Goal: Information Seeking & Learning: Learn about a topic

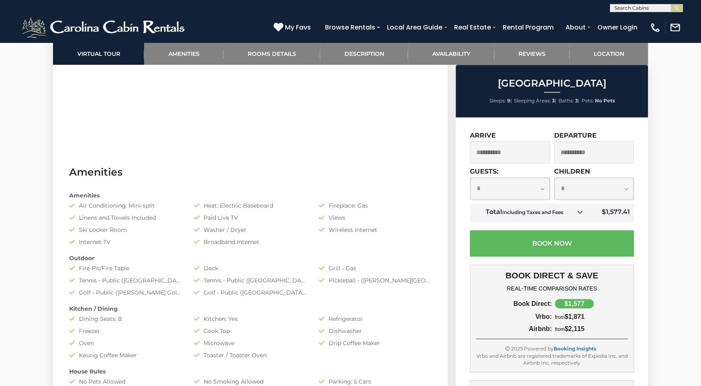
scroll to position [405, 0]
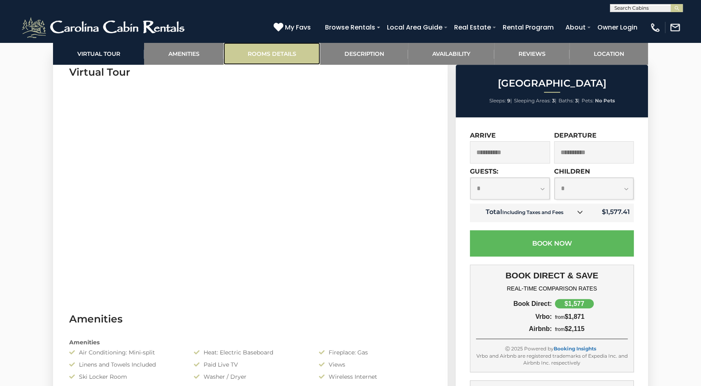
click at [273, 53] on link "Rooms Details" at bounding box center [272, 54] width 97 height 22
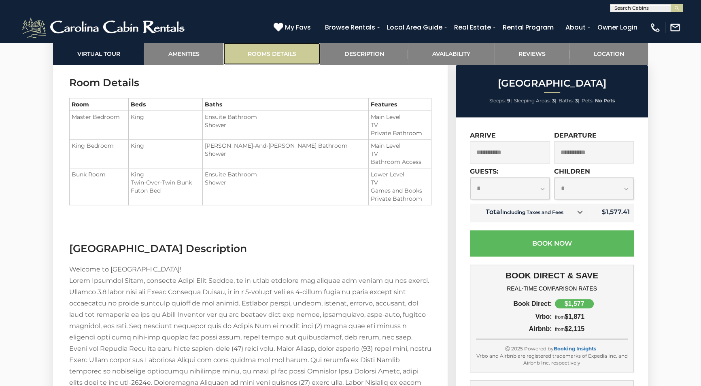
scroll to position [976, 0]
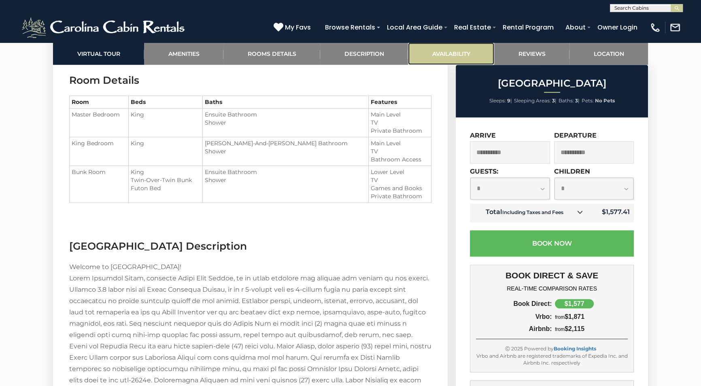
click at [445, 52] on link "Availability" at bounding box center [451, 54] width 86 height 22
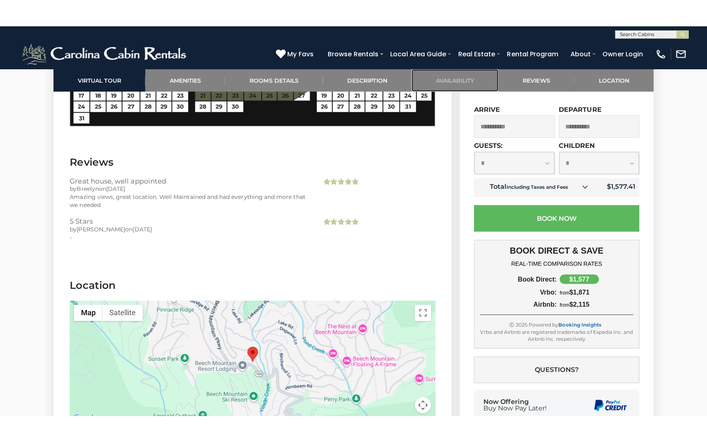
scroll to position [1969, 0]
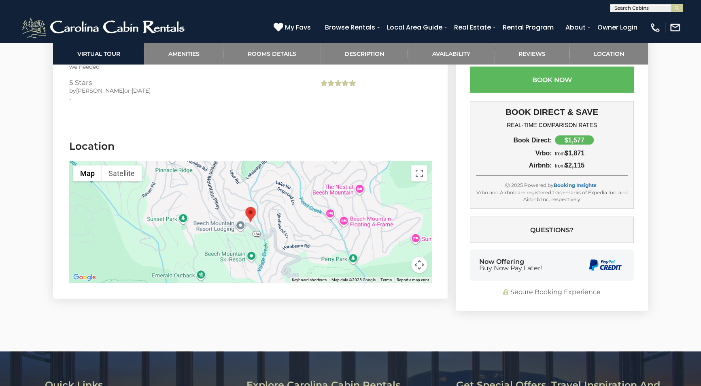
click at [266, 207] on div at bounding box center [250, 222] width 362 height 121
click at [418, 166] on button "Toggle fullscreen view" at bounding box center [419, 174] width 16 height 16
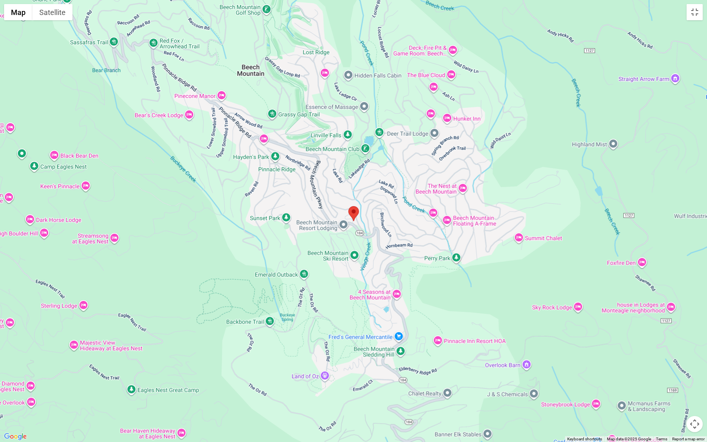
click at [378, 232] on div at bounding box center [353, 221] width 707 height 442
click at [62, 16] on button "Satellite" at bounding box center [52, 12] width 40 height 16
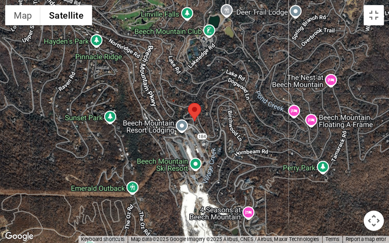
scroll to position [1133, 0]
click at [21, 14] on button "Map" at bounding box center [18, 12] width 28 height 16
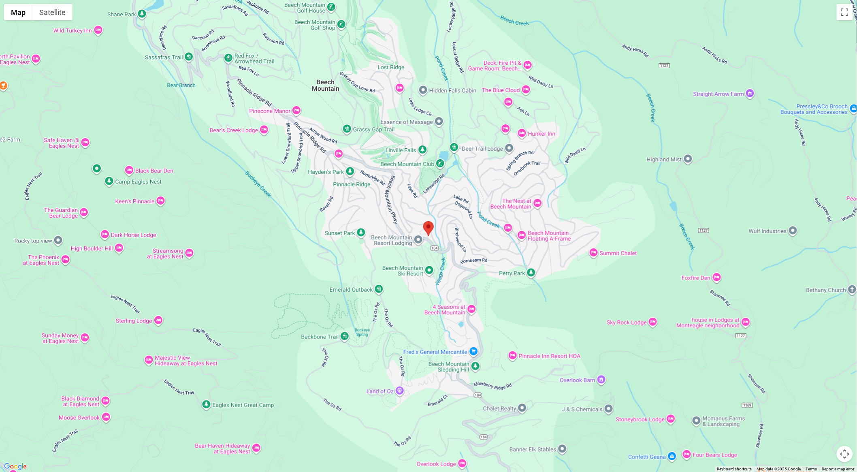
scroll to position [143, 0]
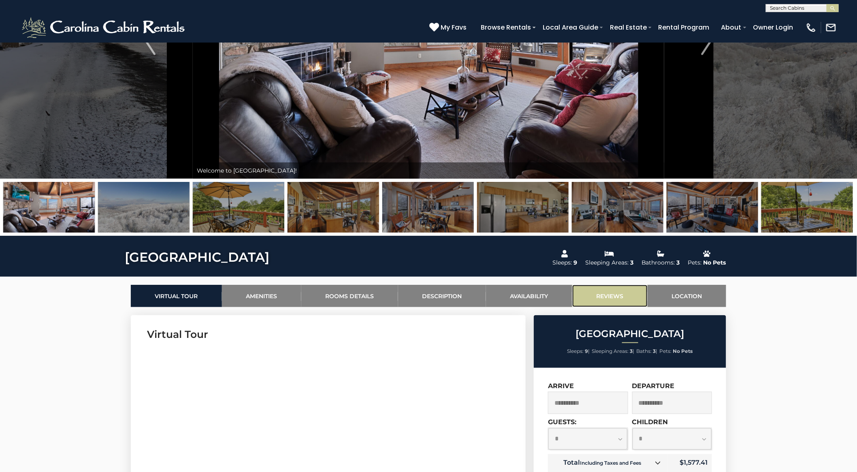
click at [613, 289] on link "Reviews" at bounding box center [609, 296] width 75 height 22
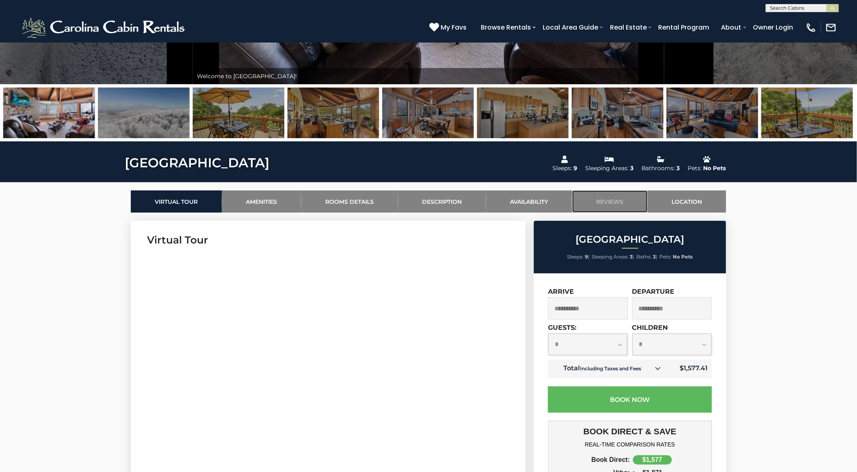
scroll to position [13, 0]
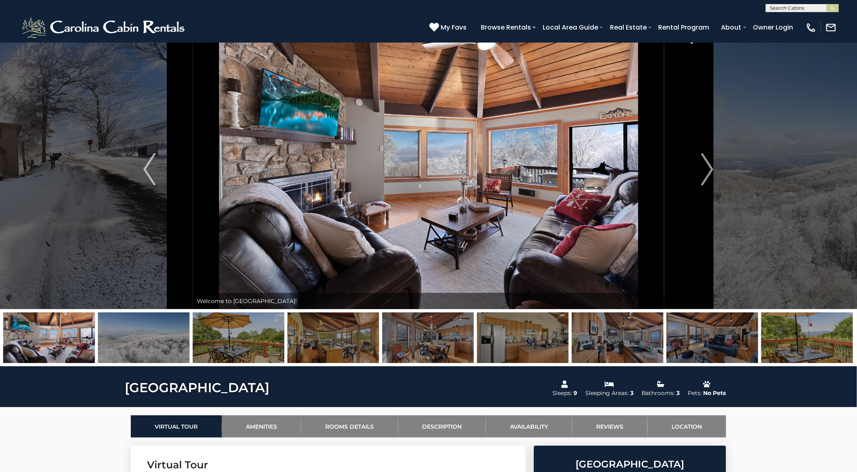
click at [428, 163] on img at bounding box center [428, 169] width 471 height 279
click at [701, 168] on img "Next" at bounding box center [707, 169] width 12 height 32
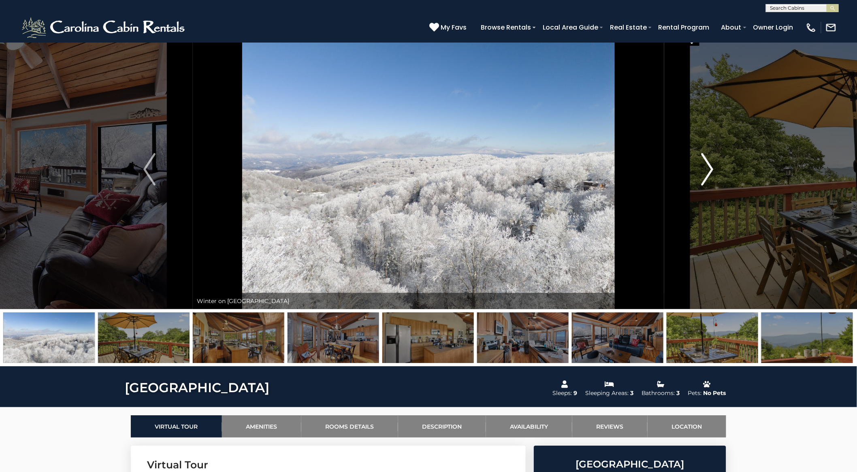
click at [701, 168] on img "Next" at bounding box center [707, 169] width 12 height 32
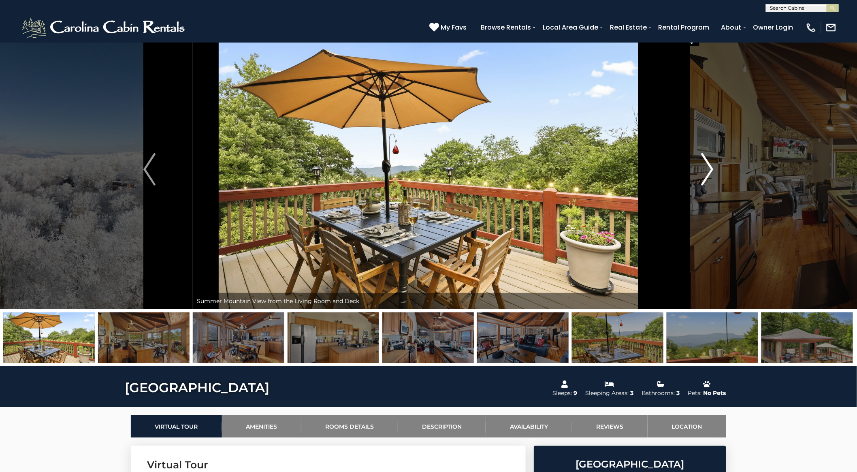
click at [701, 168] on img "Next" at bounding box center [707, 169] width 12 height 32
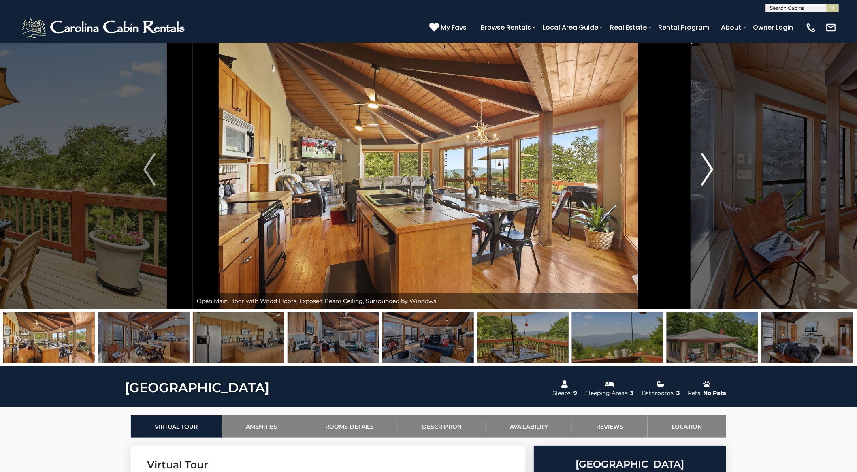
click at [701, 168] on img "Next" at bounding box center [707, 169] width 12 height 32
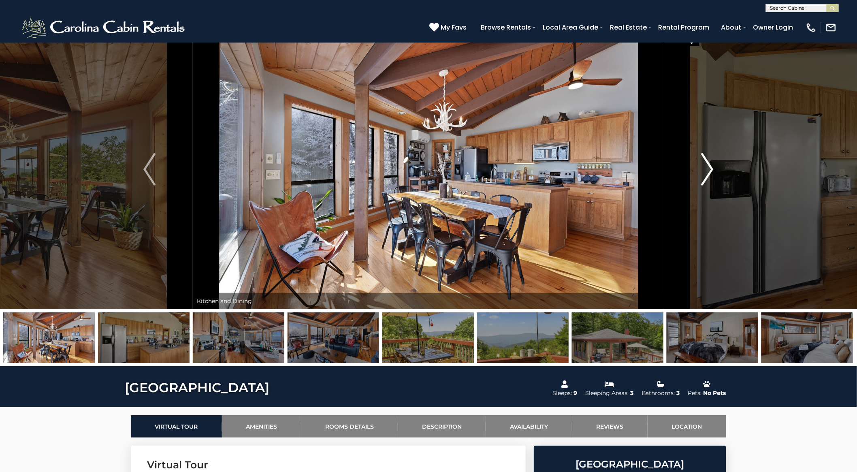
click at [701, 168] on img "Next" at bounding box center [707, 169] width 12 height 32
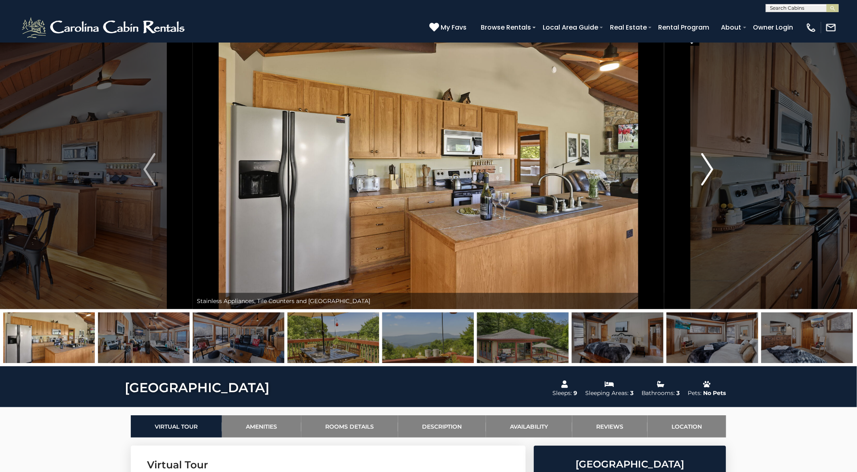
click at [701, 168] on img "Next" at bounding box center [707, 169] width 12 height 32
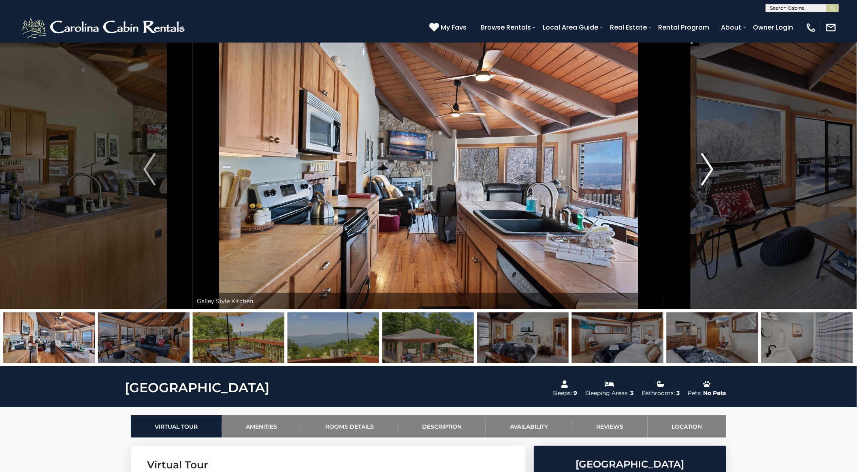
click at [701, 168] on img "Next" at bounding box center [707, 169] width 12 height 32
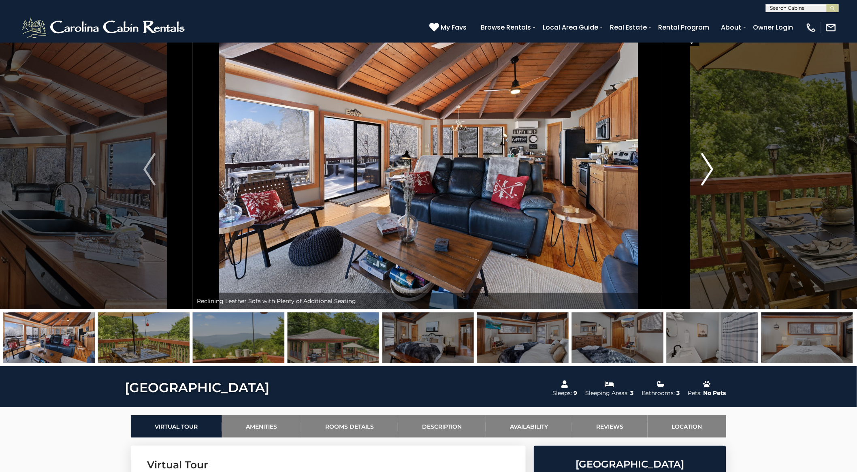
click at [701, 168] on img "Next" at bounding box center [707, 169] width 12 height 32
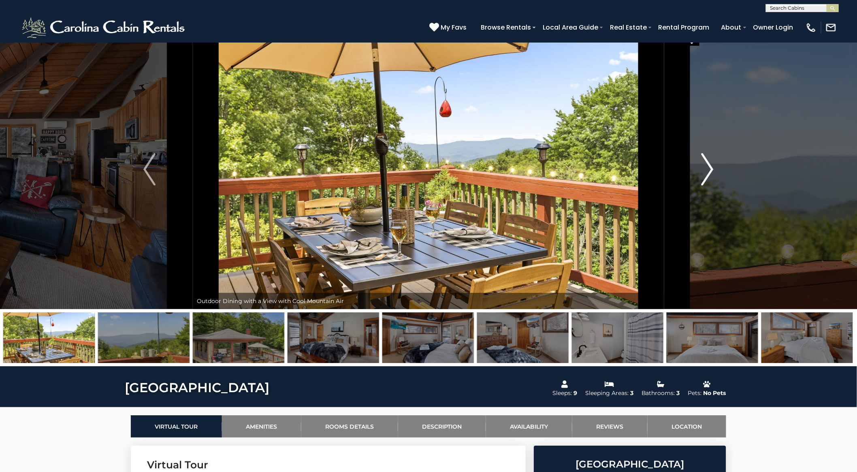
click at [701, 168] on img "Next" at bounding box center [707, 169] width 12 height 32
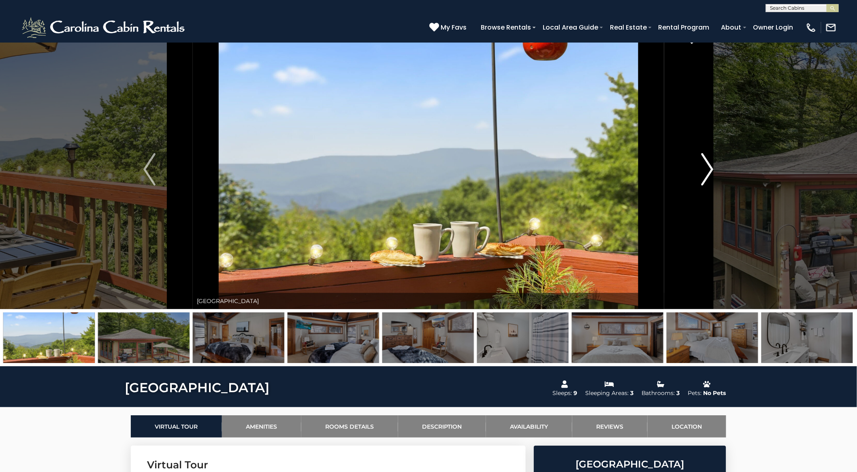
click at [701, 168] on img "Next" at bounding box center [707, 169] width 12 height 32
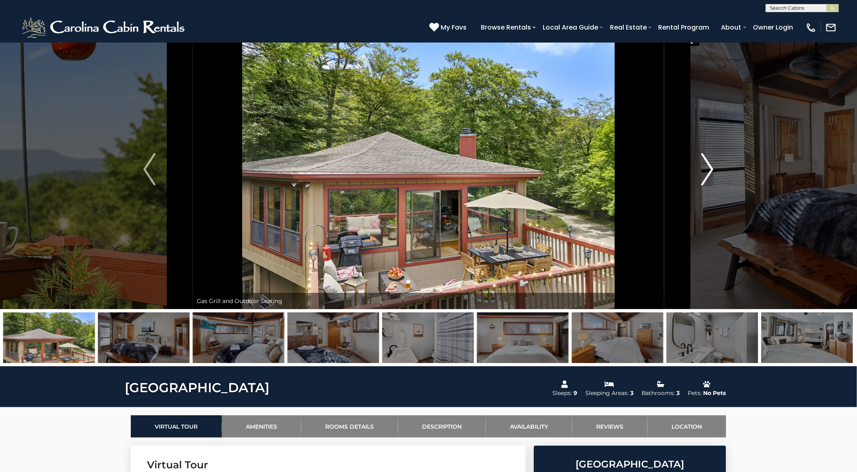
click at [701, 168] on img "Next" at bounding box center [707, 169] width 12 height 32
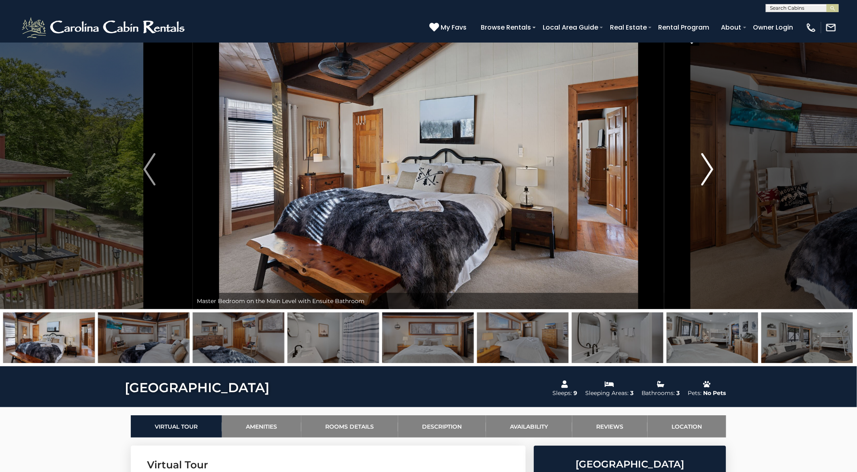
click at [701, 168] on img "Next" at bounding box center [707, 169] width 12 height 32
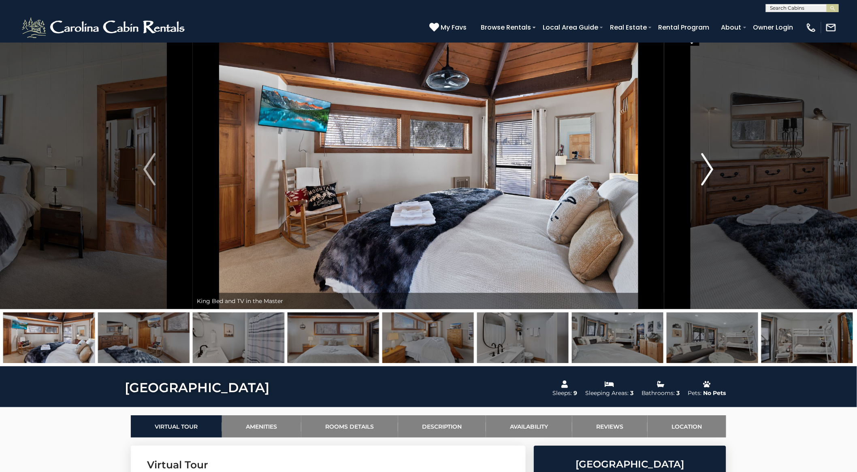
click at [701, 168] on img "Next" at bounding box center [707, 169] width 12 height 32
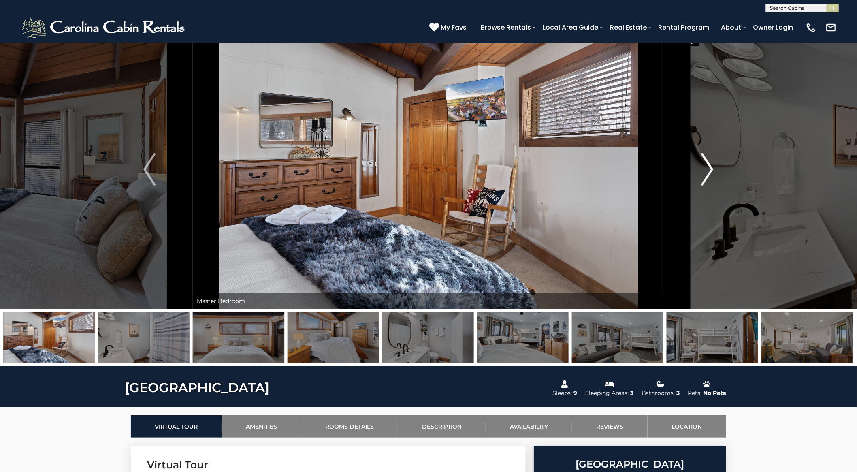
click at [701, 168] on img "Next" at bounding box center [707, 169] width 12 height 32
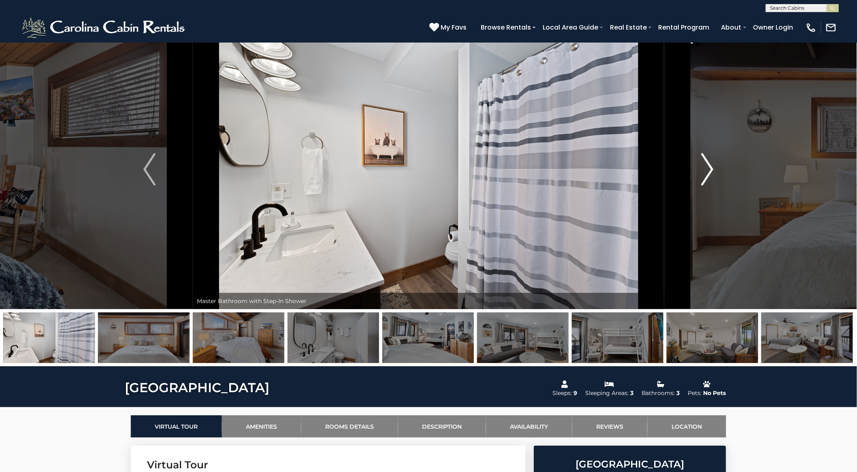
click at [701, 168] on img "Next" at bounding box center [707, 169] width 12 height 32
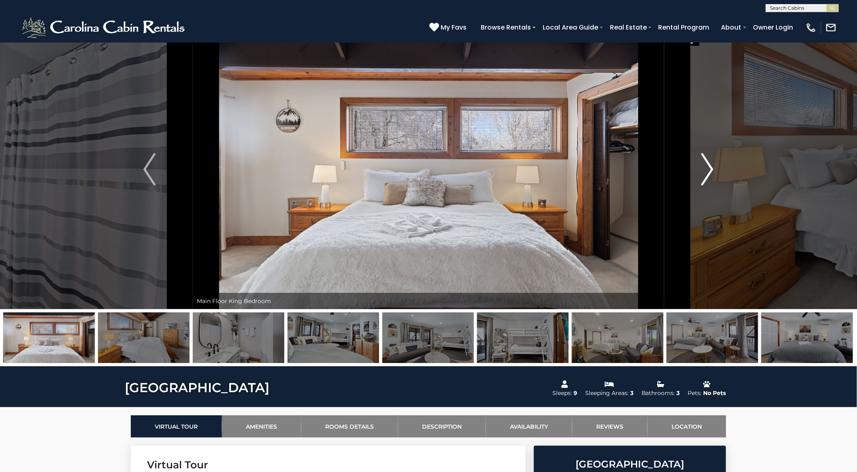
click at [701, 168] on img "Next" at bounding box center [707, 169] width 12 height 32
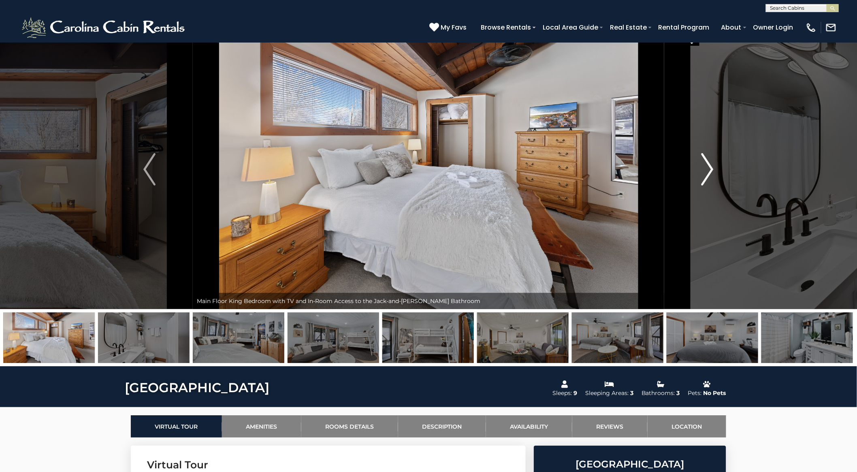
click at [701, 168] on img "Next" at bounding box center [707, 169] width 12 height 32
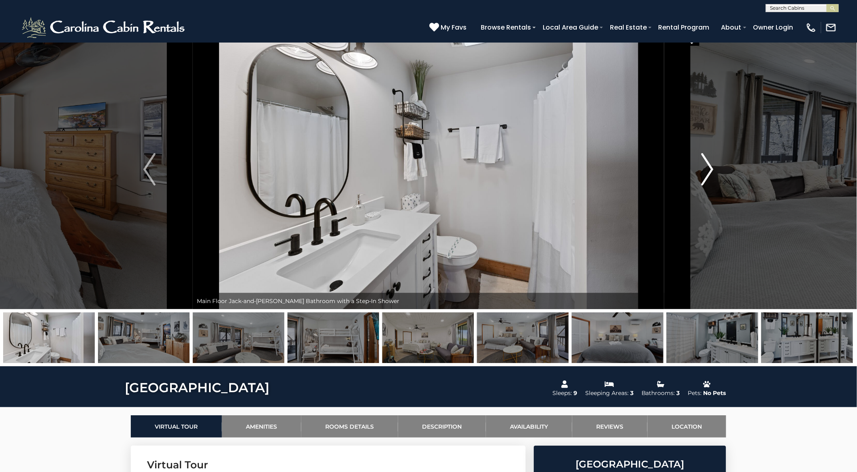
click at [701, 168] on img "Next" at bounding box center [707, 169] width 12 height 32
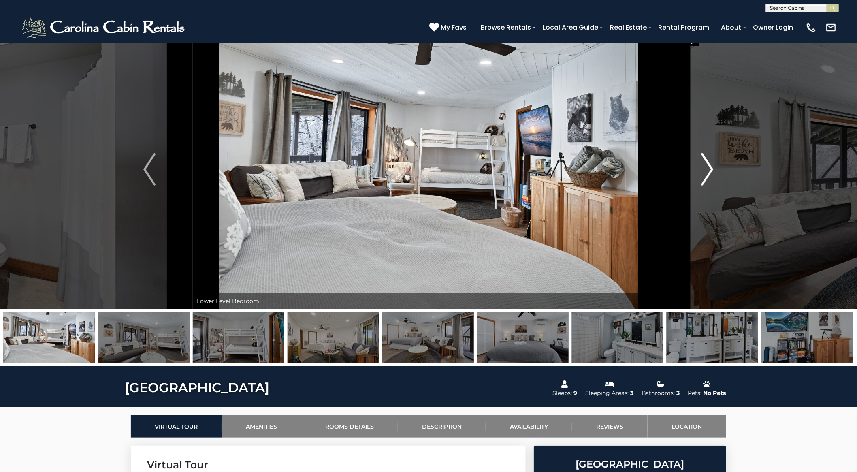
click at [701, 168] on img "Next" at bounding box center [707, 169] width 12 height 32
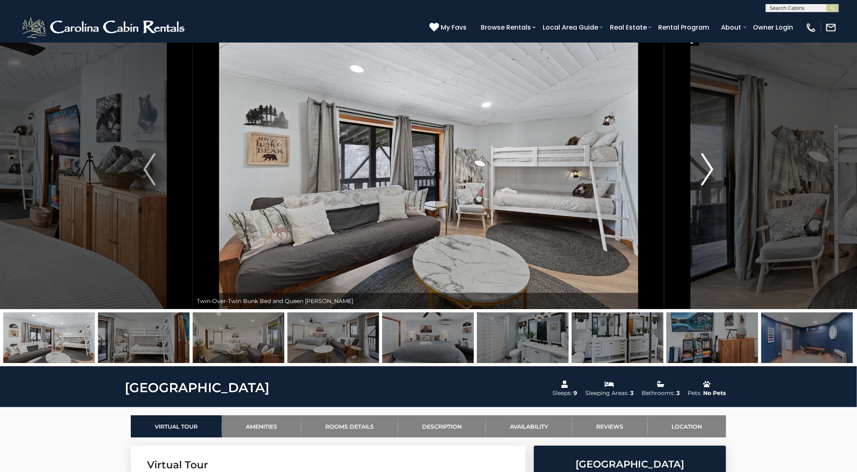
click at [701, 168] on img "Next" at bounding box center [707, 169] width 12 height 32
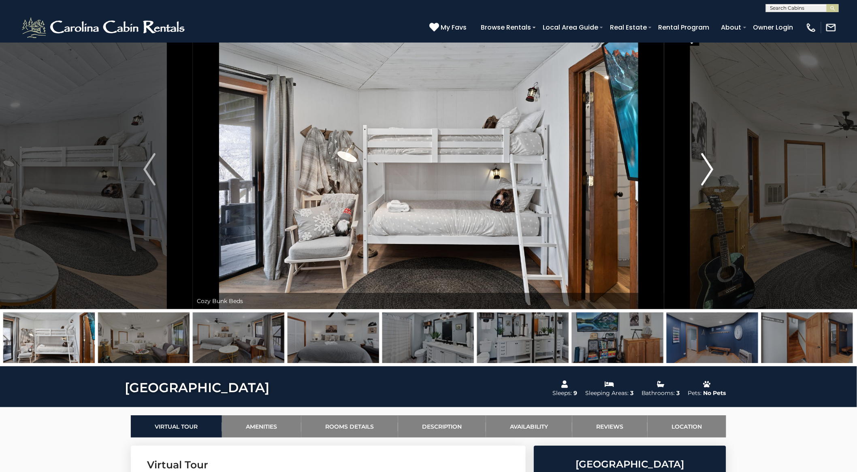
click at [701, 168] on img "Next" at bounding box center [707, 169] width 12 height 32
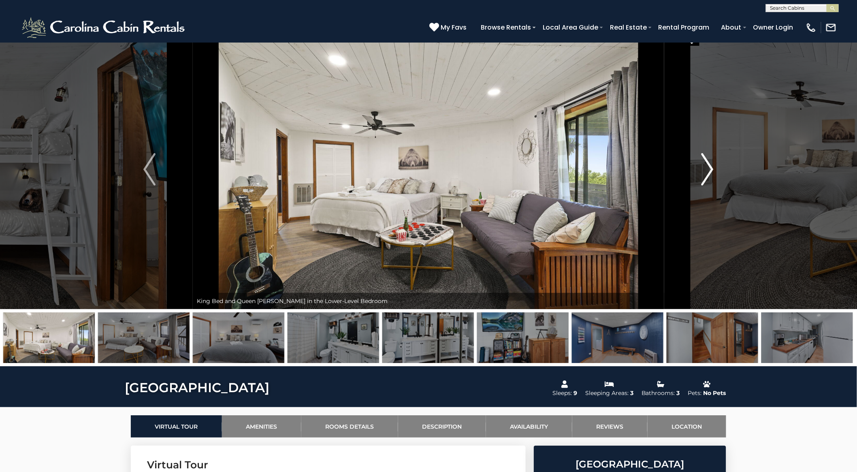
click at [701, 168] on img "Next" at bounding box center [707, 169] width 12 height 32
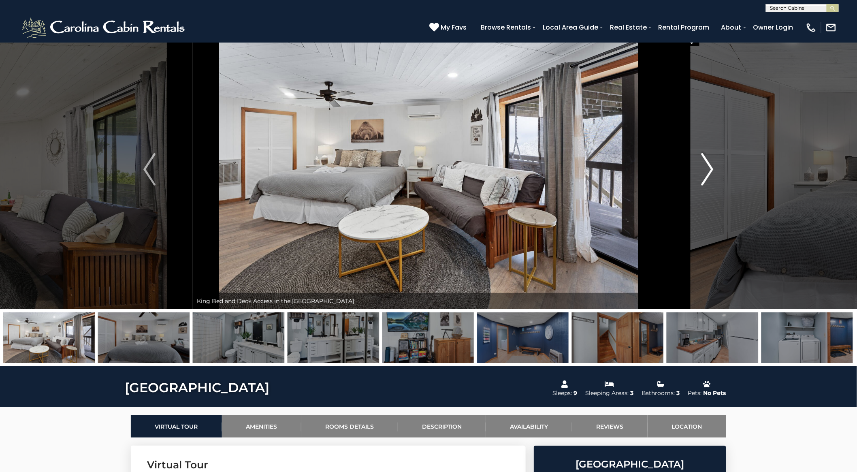
click at [701, 168] on img "Next" at bounding box center [707, 169] width 12 height 32
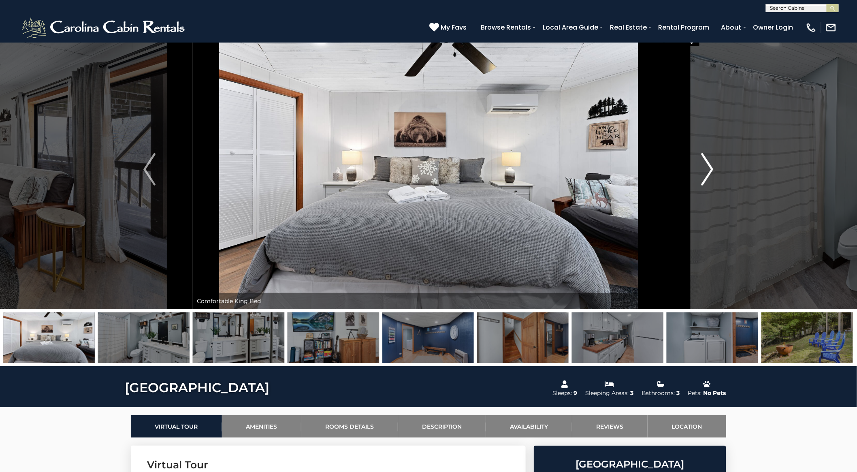
click at [701, 168] on img "Next" at bounding box center [707, 169] width 12 height 32
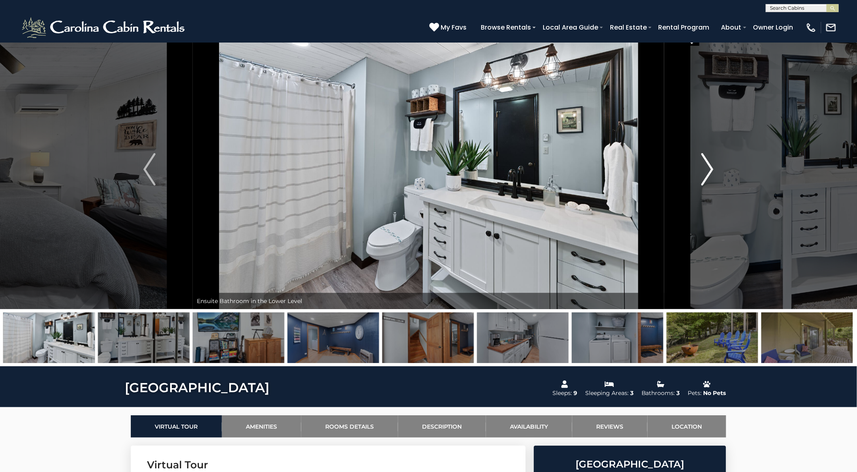
click at [701, 168] on img "Next" at bounding box center [707, 169] width 12 height 32
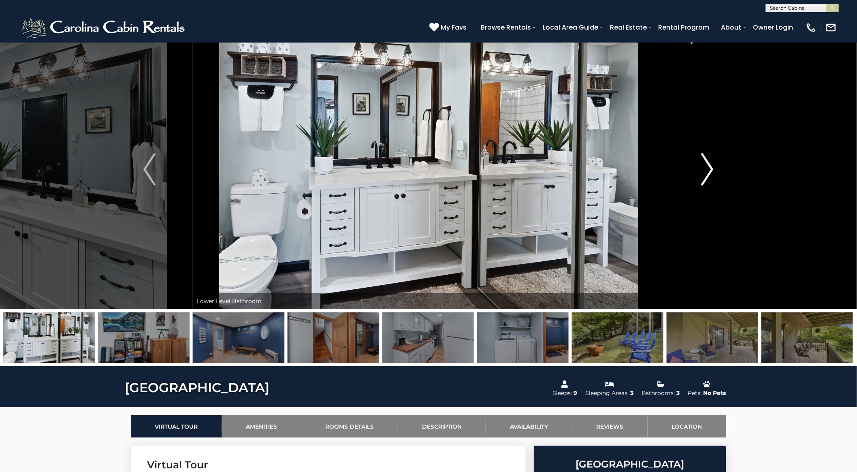
click at [701, 168] on img "Next" at bounding box center [707, 169] width 12 height 32
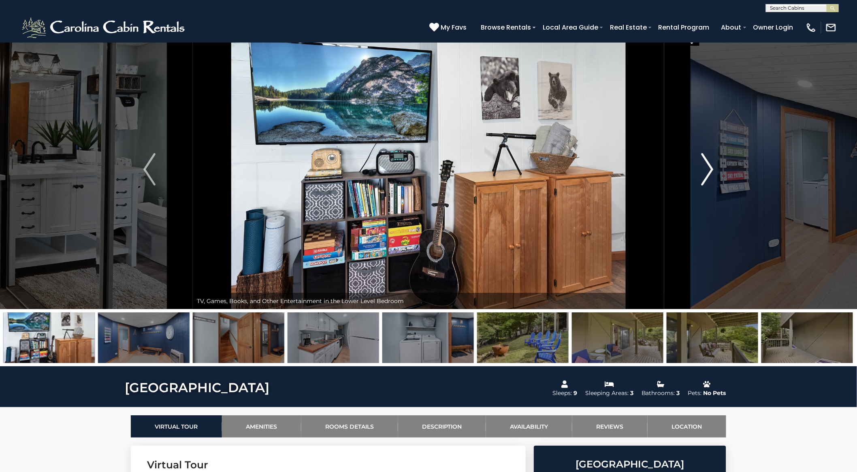
click at [701, 168] on img "Next" at bounding box center [707, 169] width 12 height 32
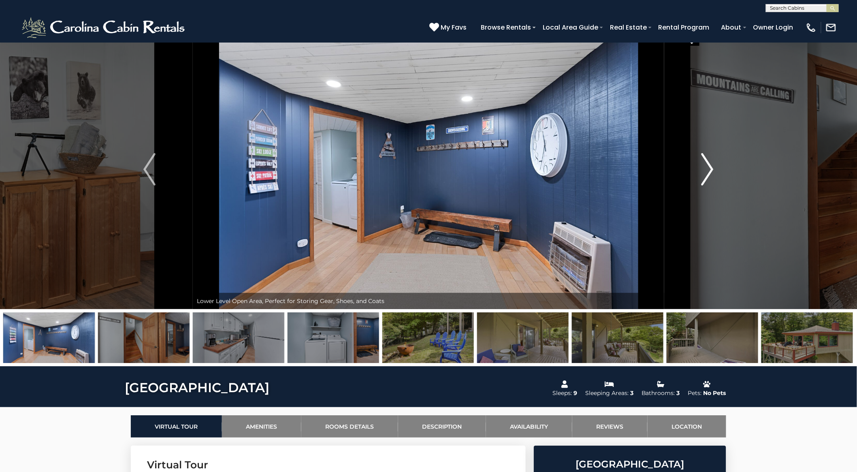
click at [701, 168] on img "Next" at bounding box center [707, 169] width 12 height 32
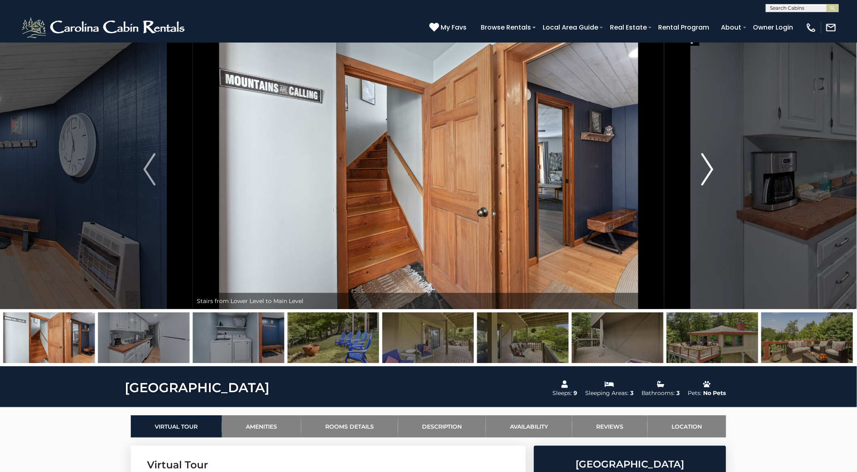
click at [701, 168] on img "Next" at bounding box center [707, 169] width 12 height 32
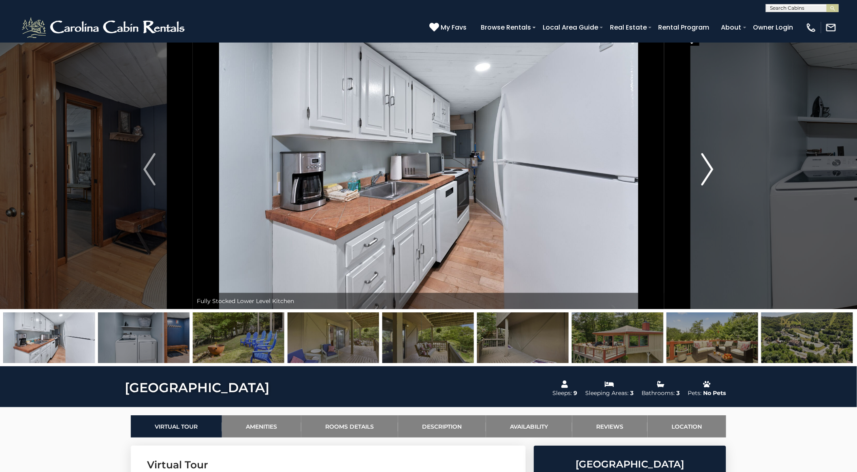
click at [701, 168] on img "Next" at bounding box center [707, 169] width 12 height 32
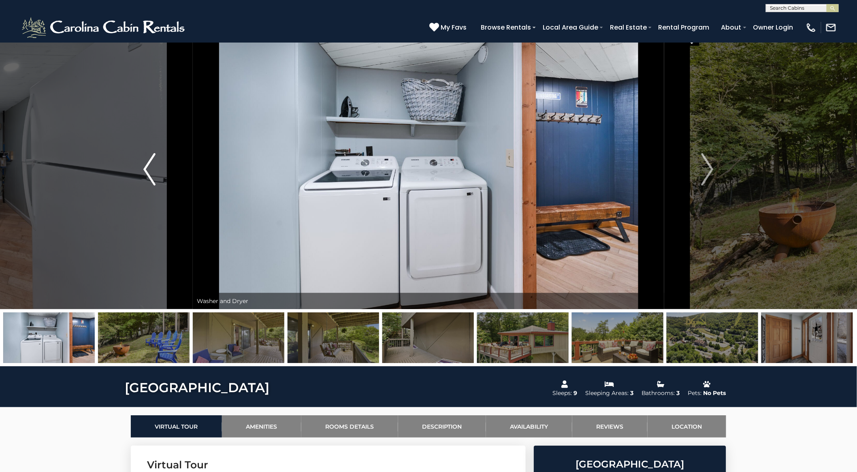
click at [145, 164] on img "Previous" at bounding box center [149, 169] width 12 height 32
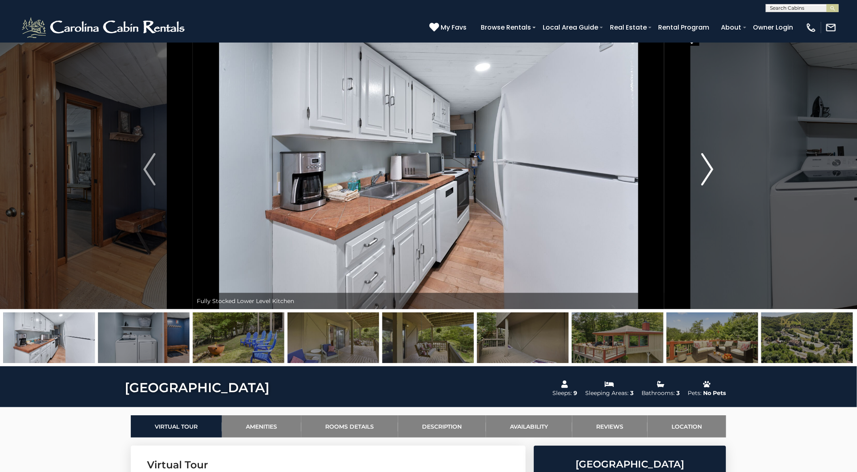
click at [701, 165] on img "Next" at bounding box center [707, 169] width 12 height 32
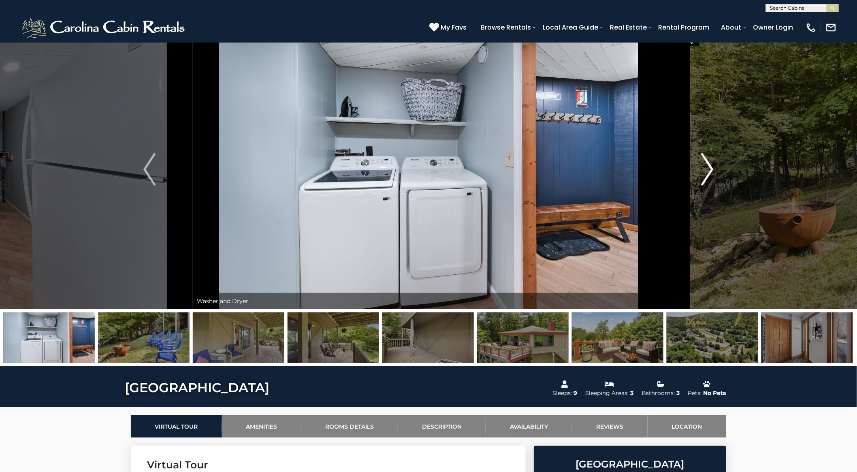
click at [701, 165] on img "Next" at bounding box center [707, 169] width 12 height 32
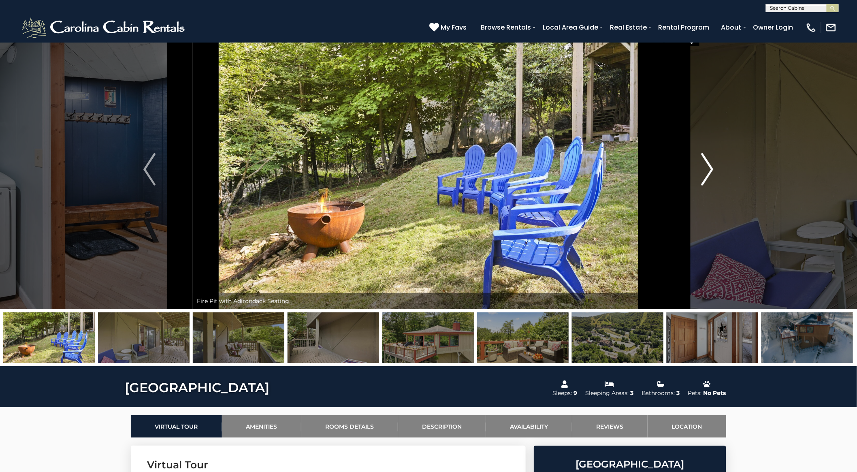
click at [701, 165] on img "Next" at bounding box center [707, 169] width 12 height 32
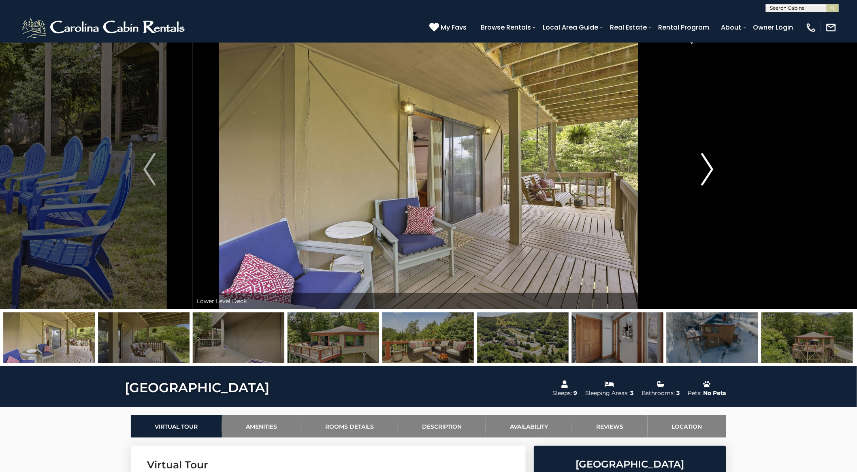
click at [701, 165] on img "Next" at bounding box center [707, 169] width 12 height 32
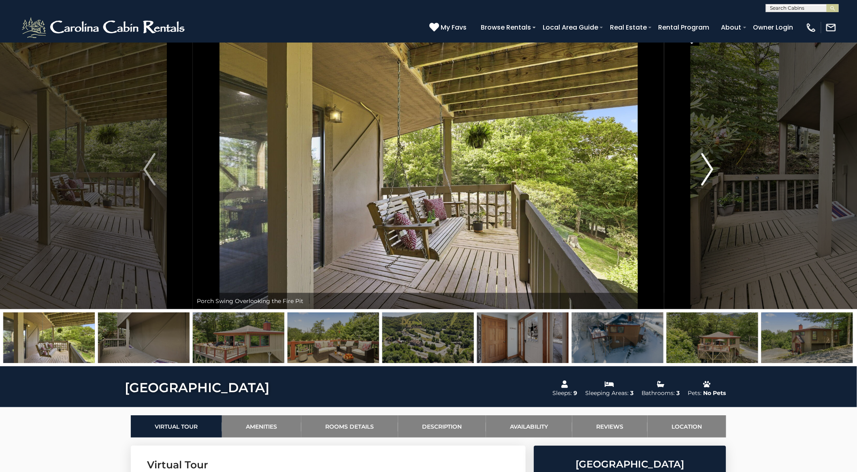
click at [701, 165] on img "Next" at bounding box center [707, 169] width 12 height 32
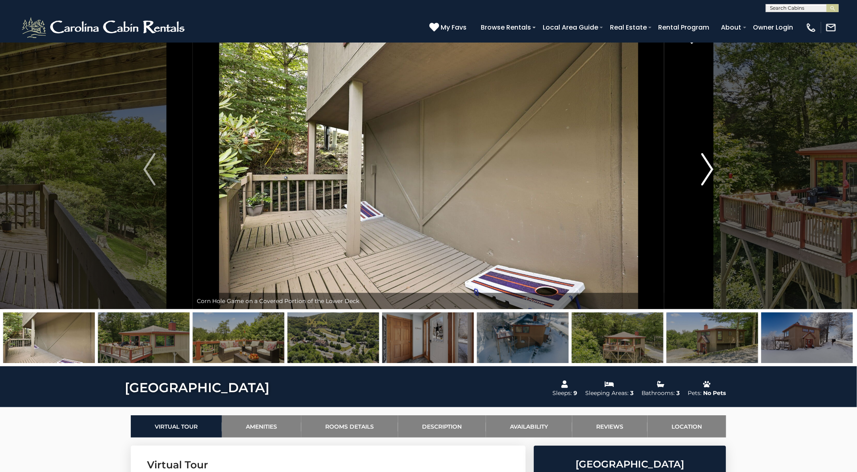
click at [701, 165] on img "Next" at bounding box center [707, 169] width 12 height 32
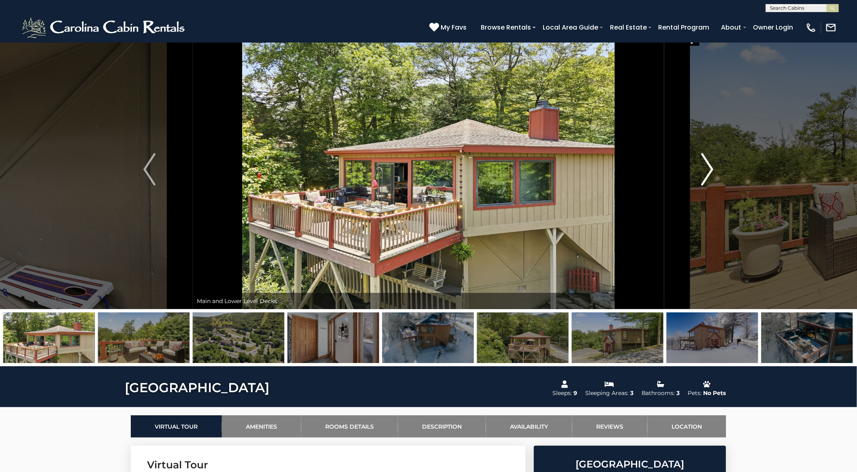
click at [701, 165] on img "Next" at bounding box center [707, 169] width 12 height 32
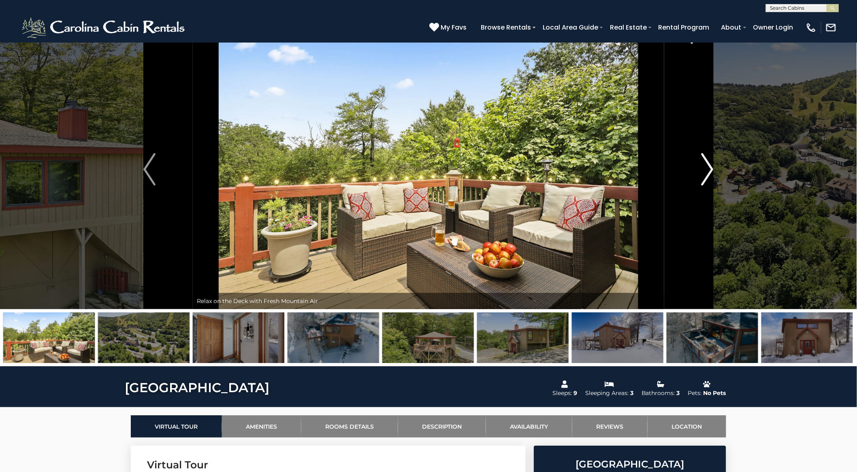
click at [701, 165] on img "Next" at bounding box center [707, 169] width 12 height 32
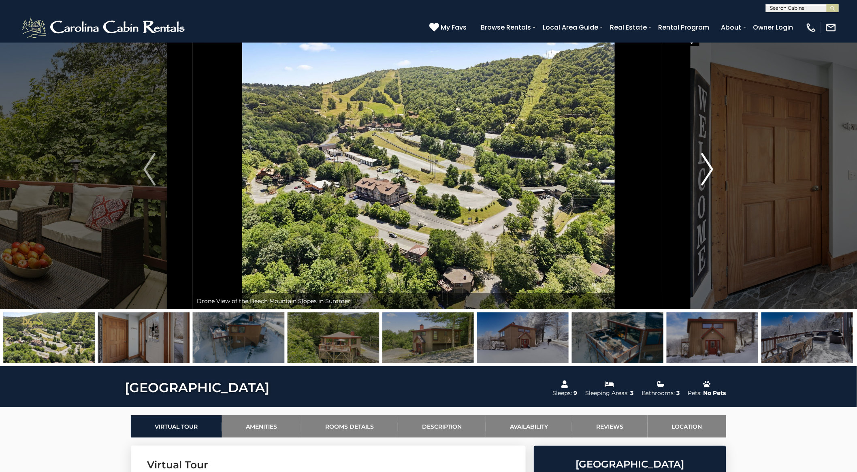
click at [701, 165] on img "Next" at bounding box center [707, 169] width 12 height 32
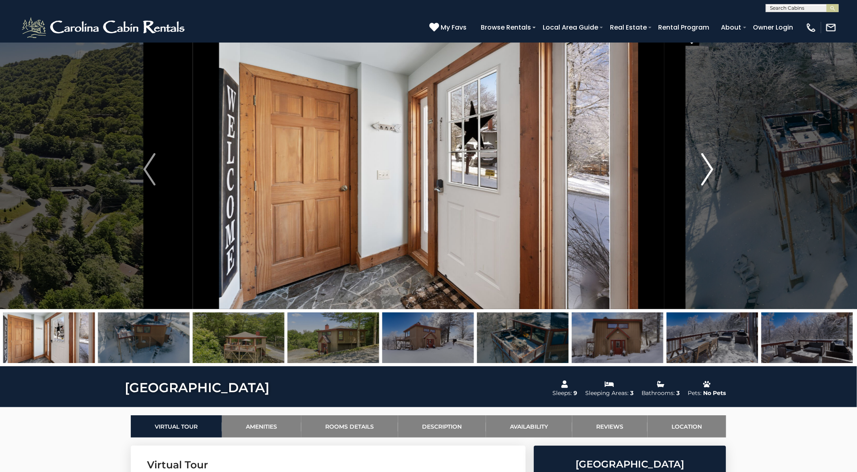
click at [701, 165] on img "Next" at bounding box center [707, 169] width 12 height 32
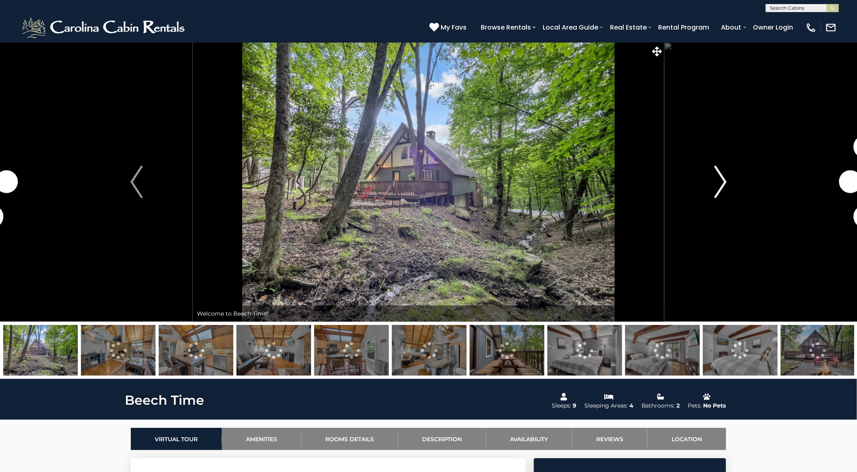
click at [722, 180] on img "Next" at bounding box center [720, 182] width 12 height 32
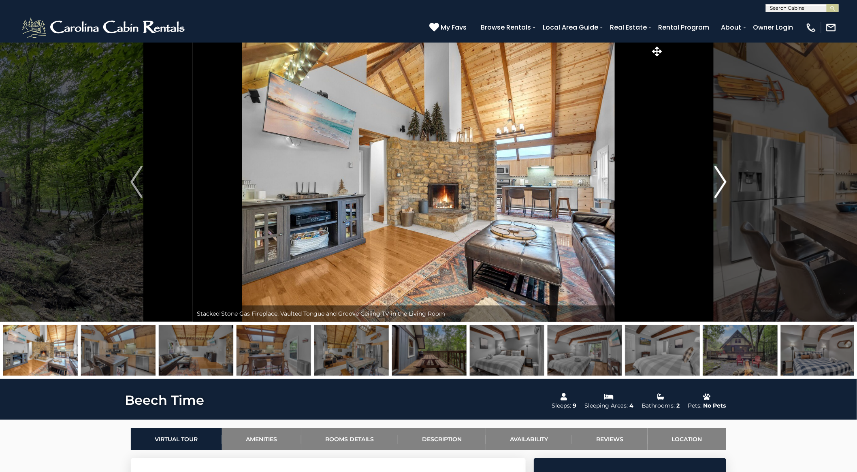
click at [722, 180] on img "Next" at bounding box center [720, 182] width 12 height 32
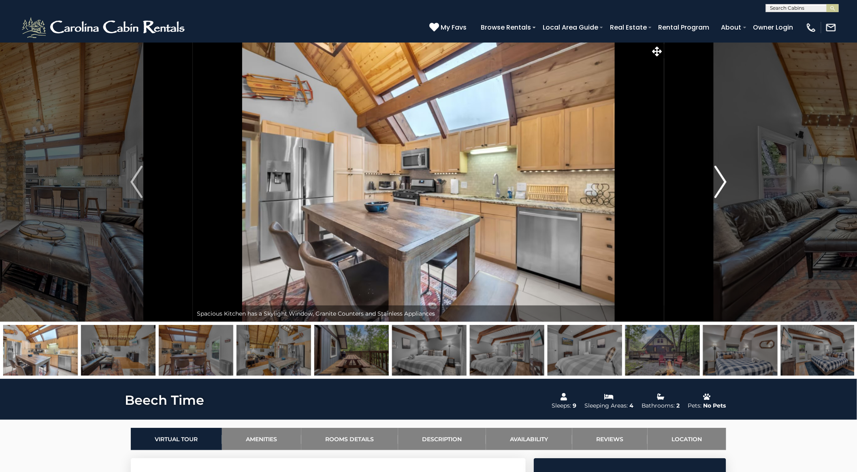
click at [722, 180] on img "Next" at bounding box center [720, 182] width 12 height 32
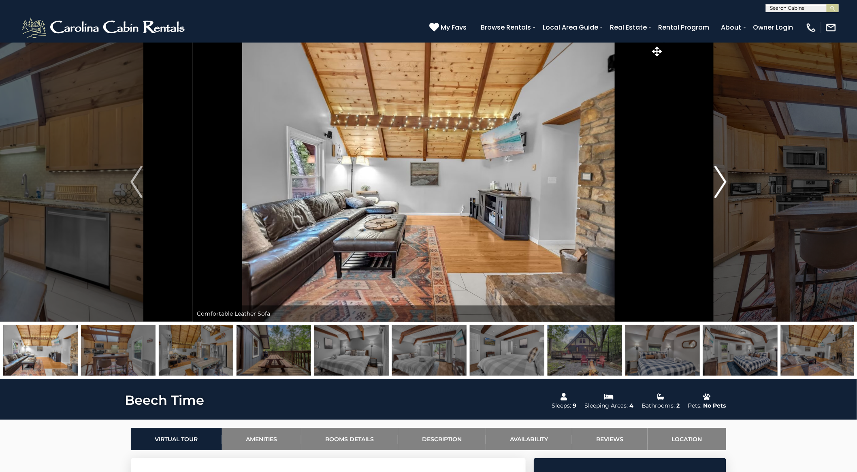
click at [722, 180] on img "Next" at bounding box center [720, 182] width 12 height 32
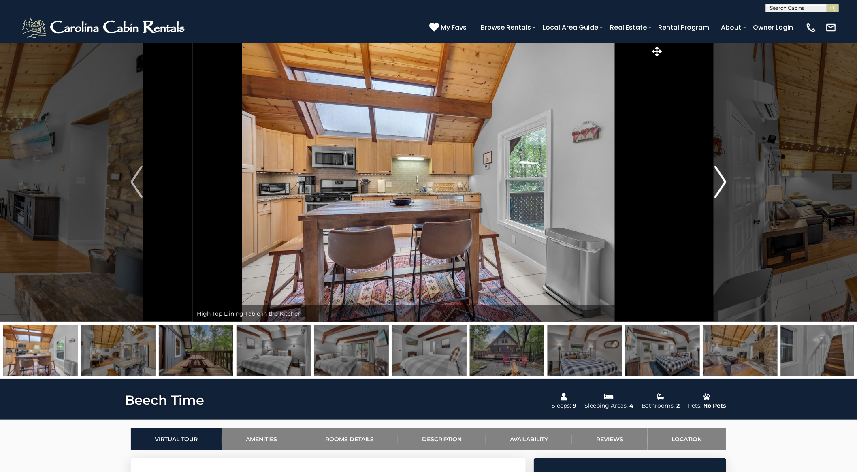
click at [722, 180] on img "Next" at bounding box center [720, 182] width 12 height 32
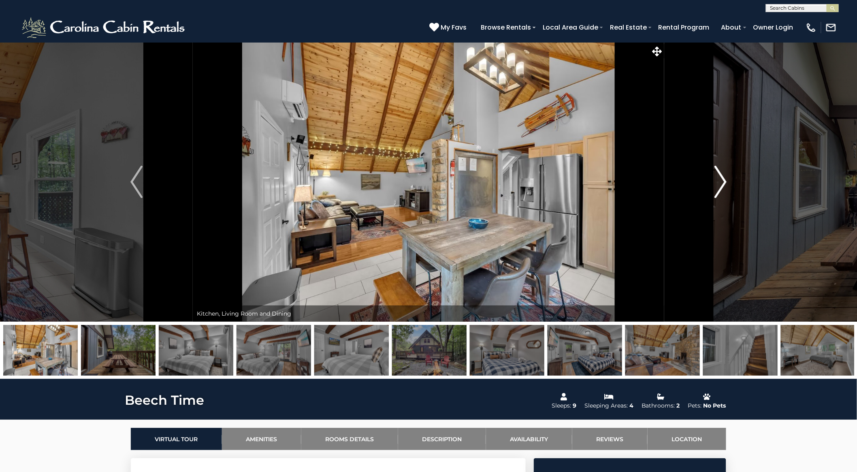
click at [722, 180] on img "Next" at bounding box center [720, 182] width 12 height 32
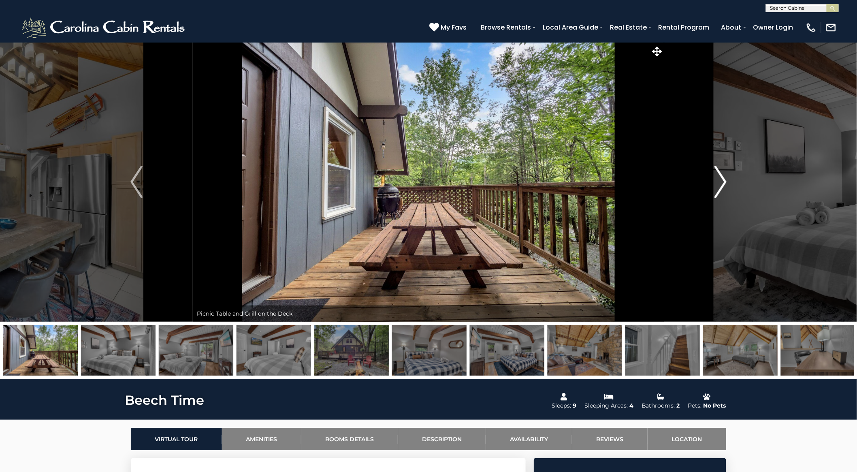
click at [722, 180] on img "Next" at bounding box center [720, 182] width 12 height 32
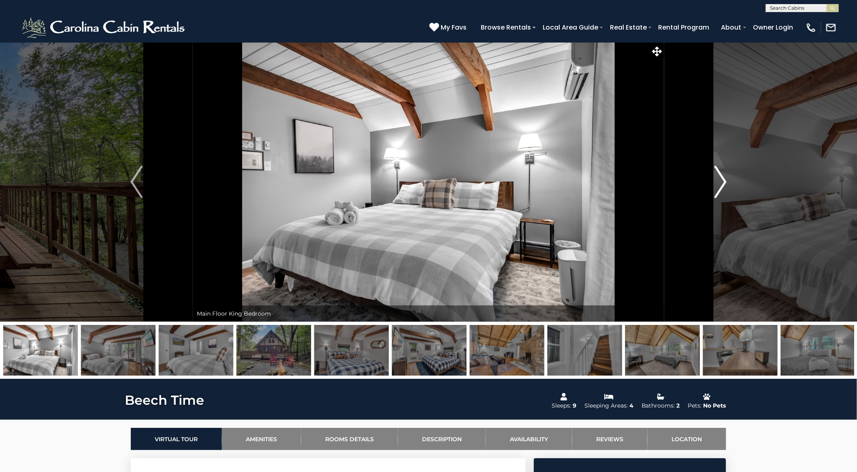
click at [722, 180] on img "Next" at bounding box center [720, 182] width 12 height 32
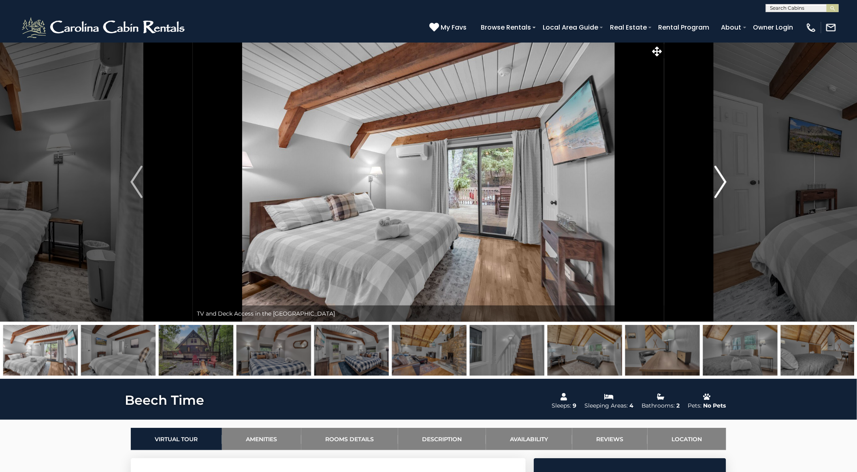
click at [722, 180] on img "Next" at bounding box center [720, 182] width 12 height 32
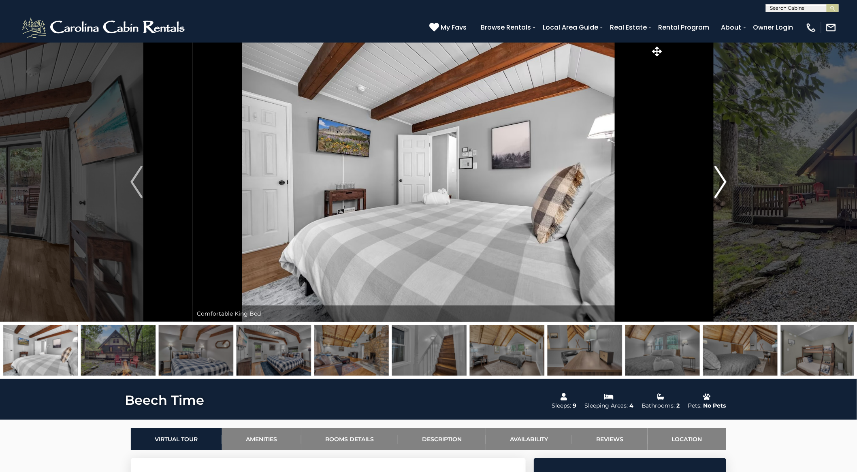
click at [722, 180] on img "Next" at bounding box center [720, 182] width 12 height 32
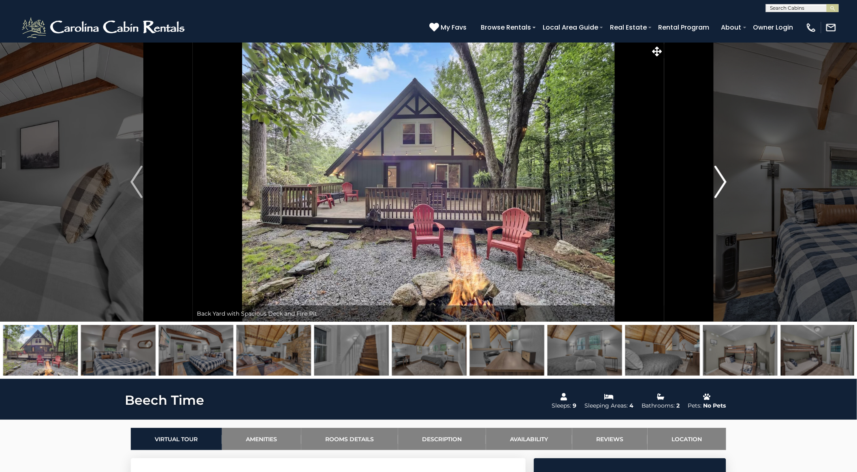
click at [722, 180] on img "Next" at bounding box center [720, 182] width 12 height 32
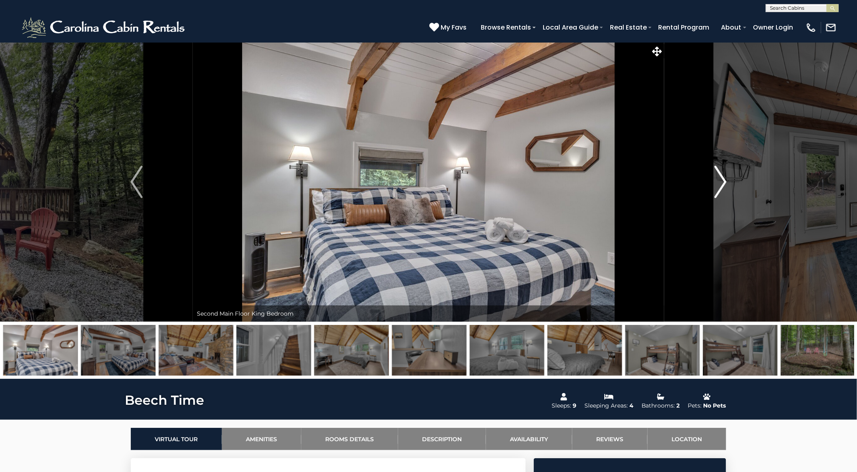
click at [722, 180] on img "Next" at bounding box center [720, 182] width 12 height 32
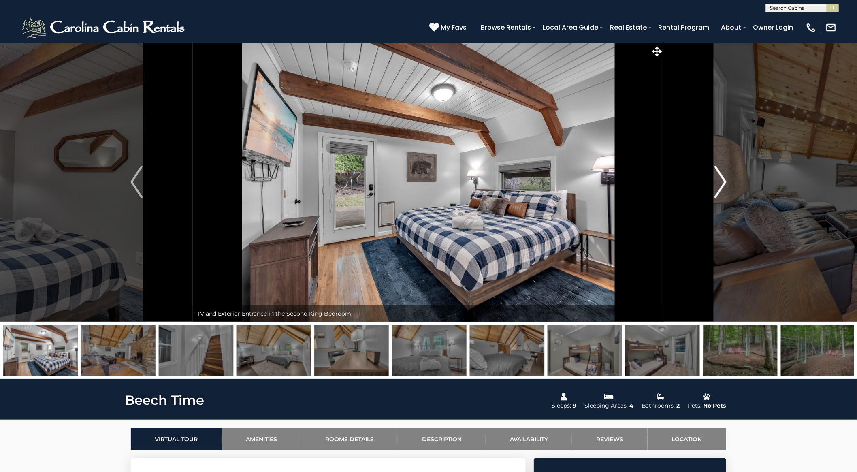
click at [722, 180] on img "Next" at bounding box center [720, 182] width 12 height 32
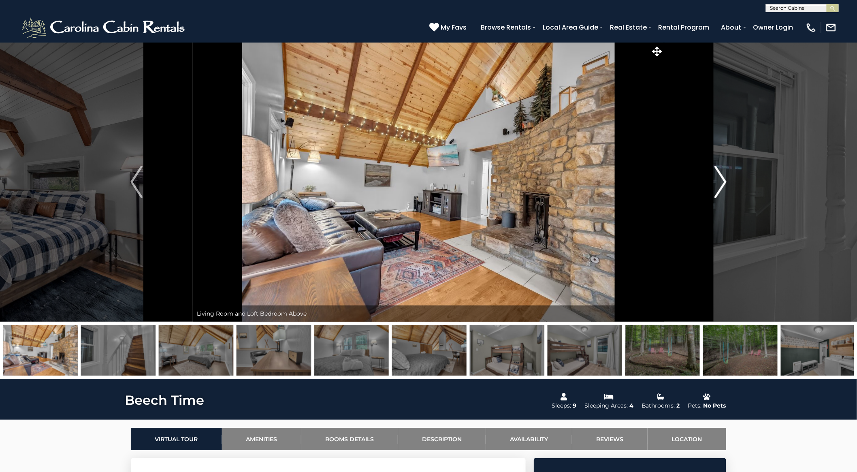
click at [722, 180] on img "Next" at bounding box center [720, 182] width 12 height 32
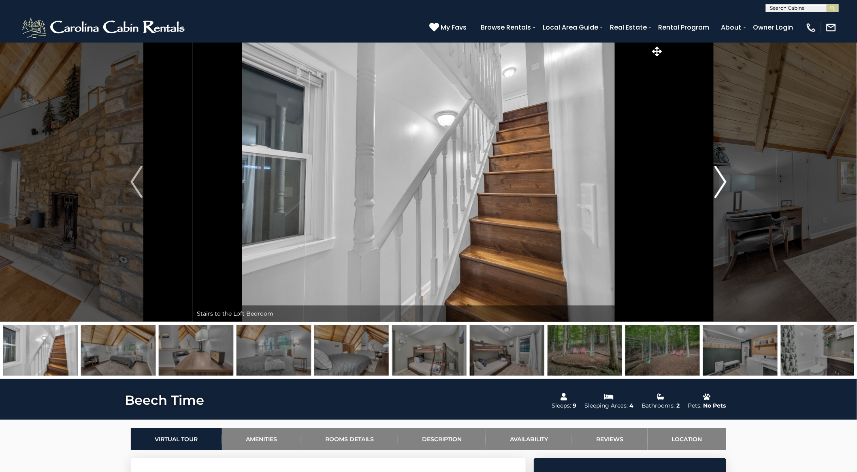
click at [722, 180] on img "Next" at bounding box center [720, 182] width 12 height 32
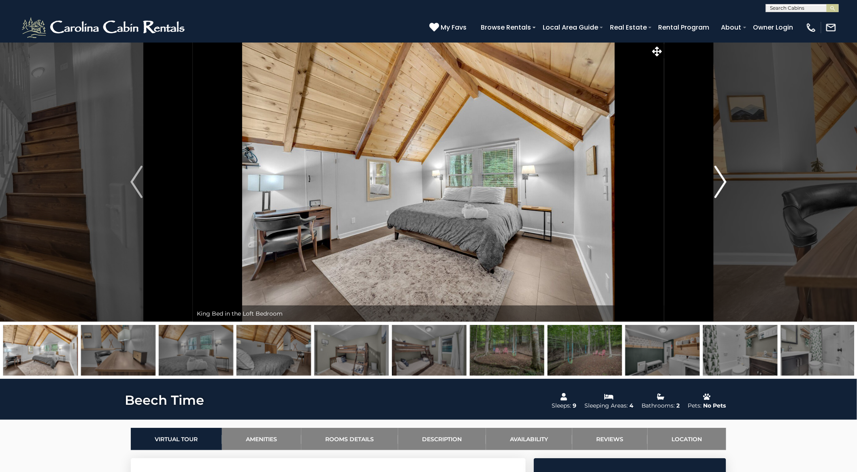
click at [722, 180] on img "Next" at bounding box center [720, 182] width 12 height 32
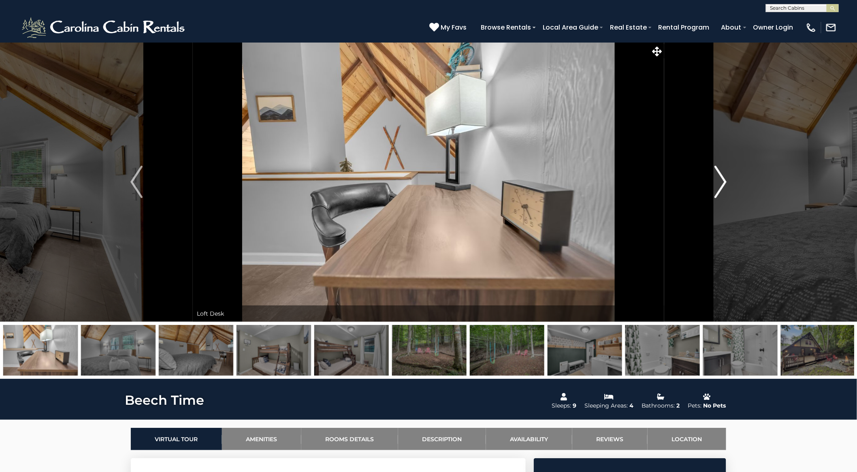
click at [722, 180] on img "Next" at bounding box center [720, 182] width 12 height 32
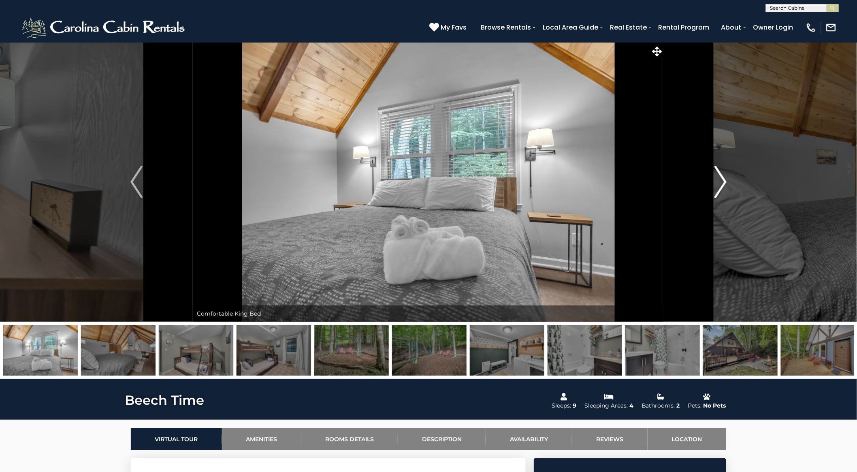
click at [722, 180] on img "Next" at bounding box center [720, 182] width 12 height 32
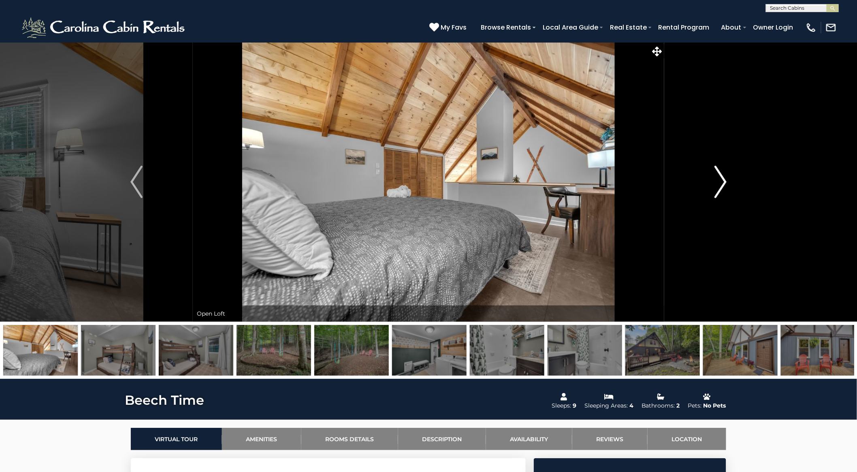
click at [722, 180] on img "Next" at bounding box center [720, 182] width 12 height 32
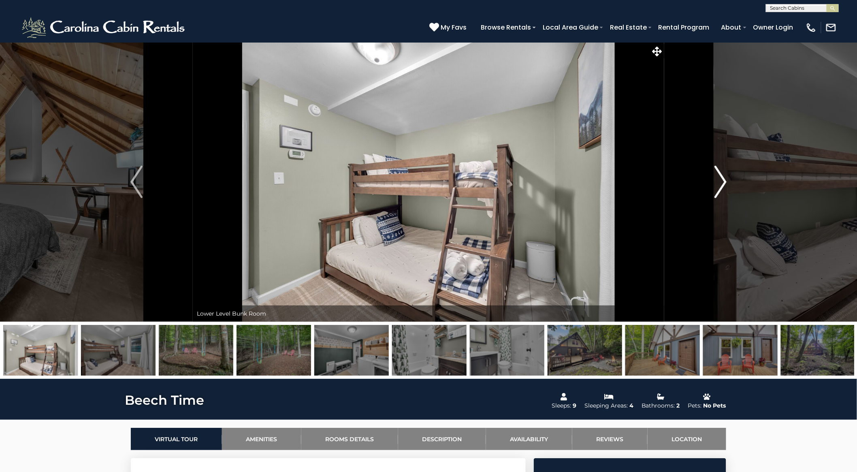
click at [722, 180] on img "Next" at bounding box center [720, 182] width 12 height 32
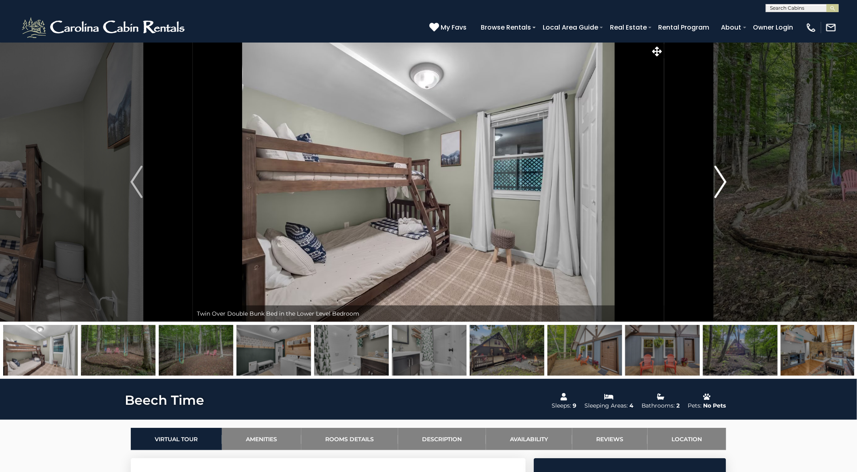
click at [722, 180] on img "Next" at bounding box center [720, 182] width 12 height 32
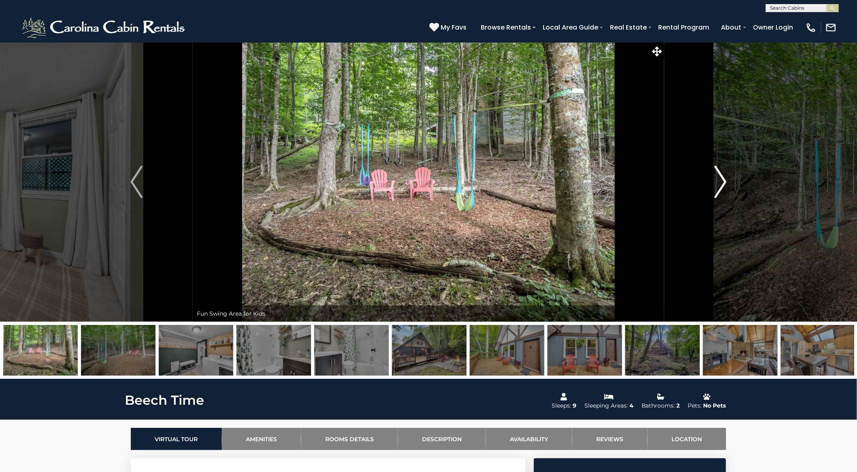
click at [722, 180] on img "Next" at bounding box center [720, 182] width 12 height 32
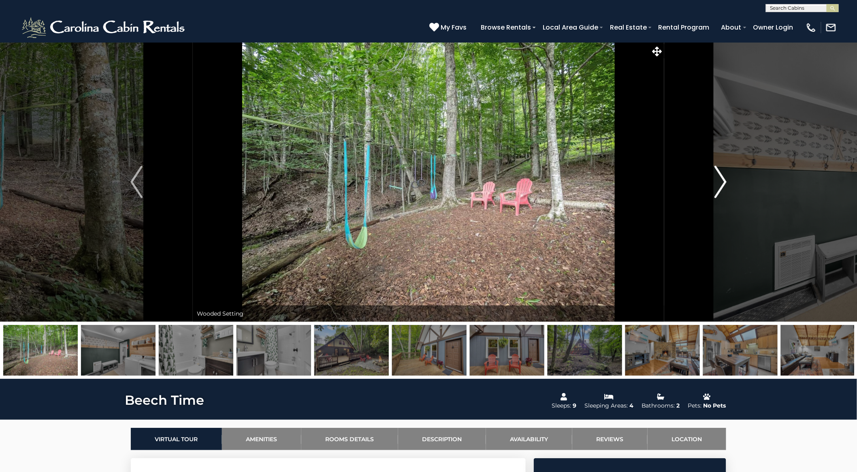
click at [722, 180] on img "Next" at bounding box center [720, 182] width 12 height 32
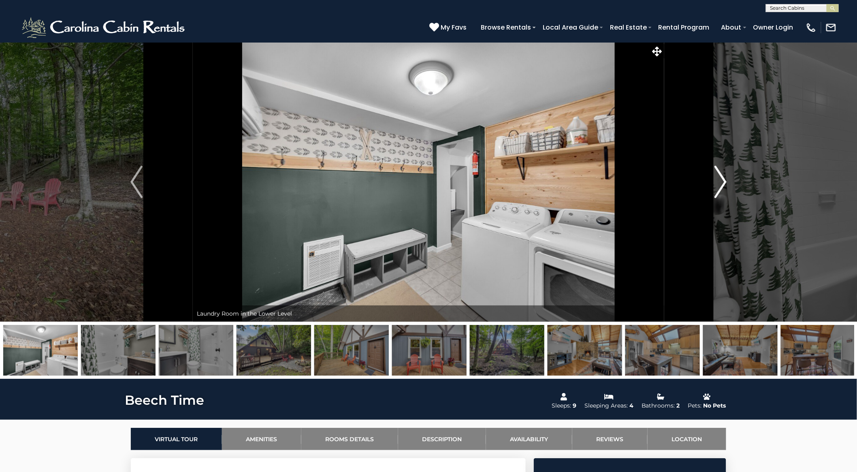
click at [722, 180] on img "Next" at bounding box center [720, 182] width 12 height 32
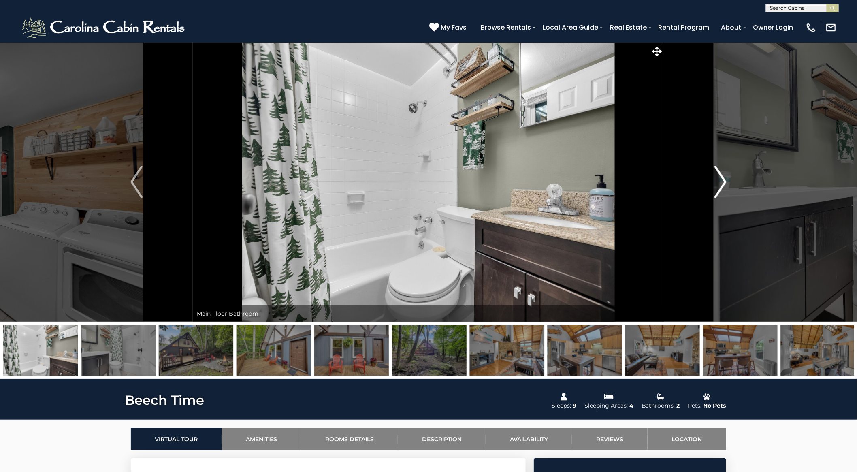
click at [722, 180] on img "Next" at bounding box center [720, 182] width 12 height 32
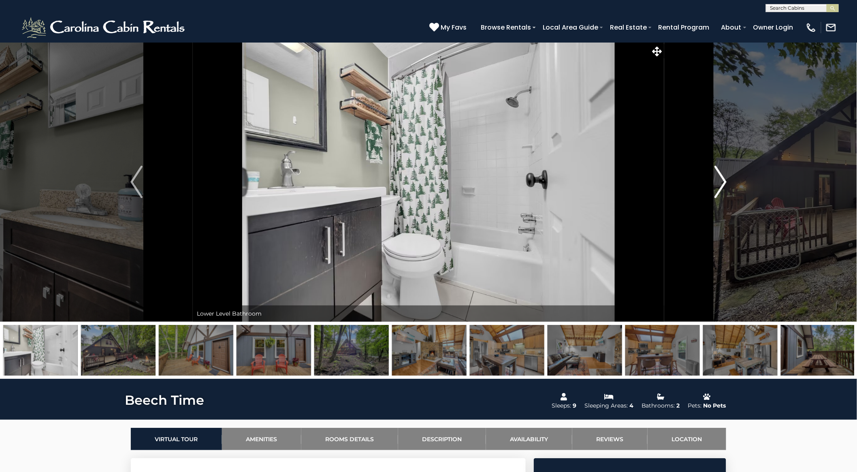
click at [722, 180] on img "Next" at bounding box center [720, 182] width 12 height 32
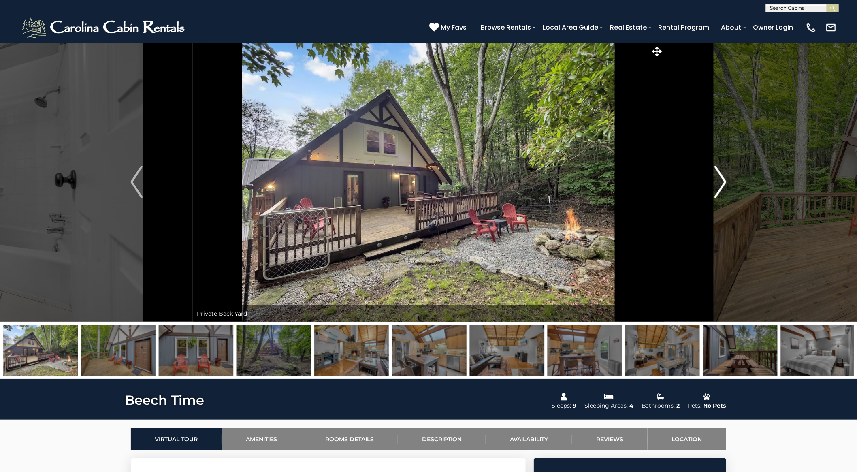
click at [722, 180] on img "Next" at bounding box center [720, 182] width 12 height 32
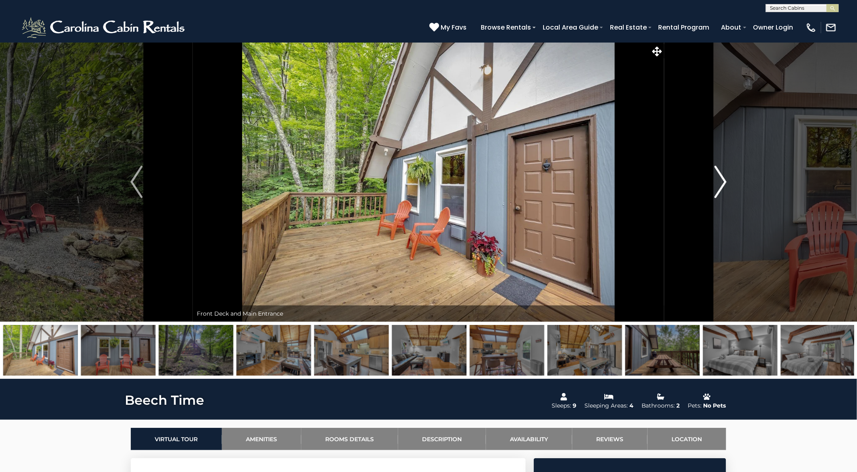
click at [722, 180] on img "Next" at bounding box center [720, 182] width 12 height 32
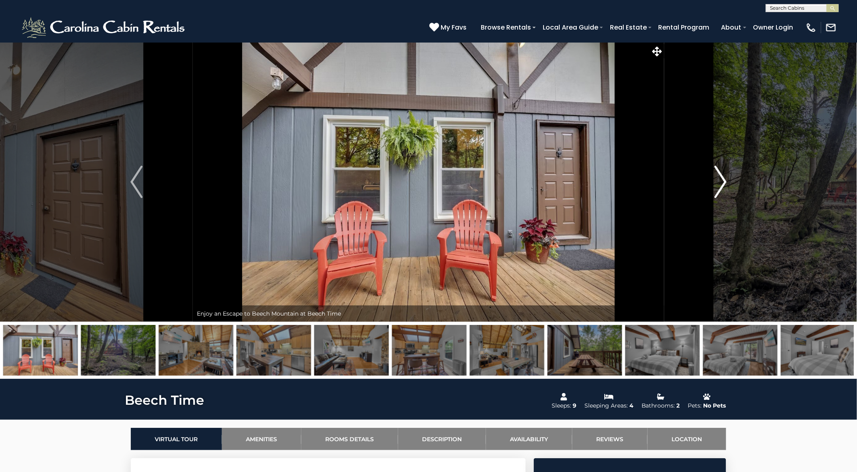
click at [722, 180] on img "Next" at bounding box center [720, 182] width 12 height 32
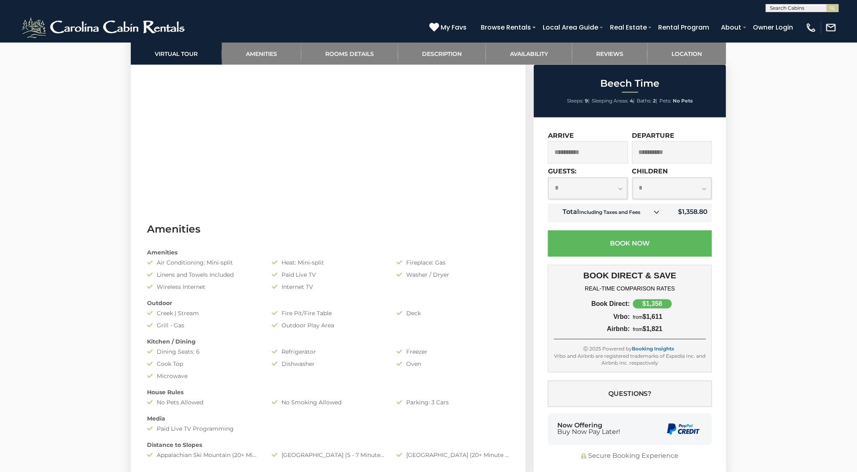
scroll to position [315, 0]
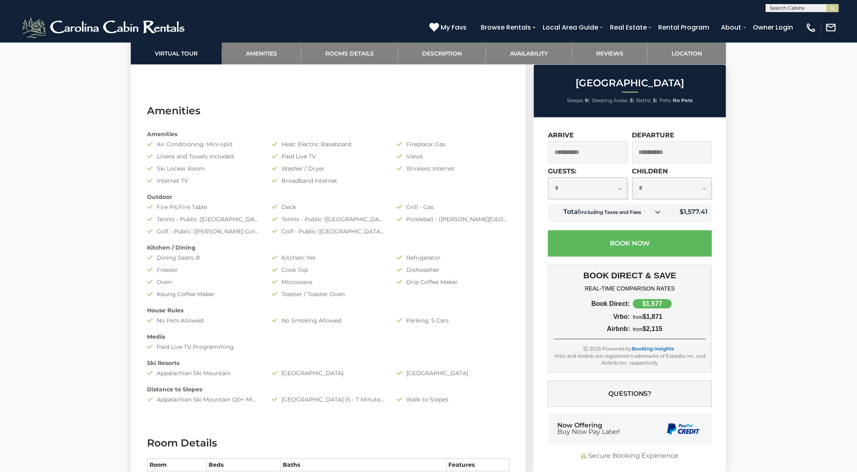
scroll to position [433, 0]
